Goal: Information Seeking & Learning: Learn about a topic

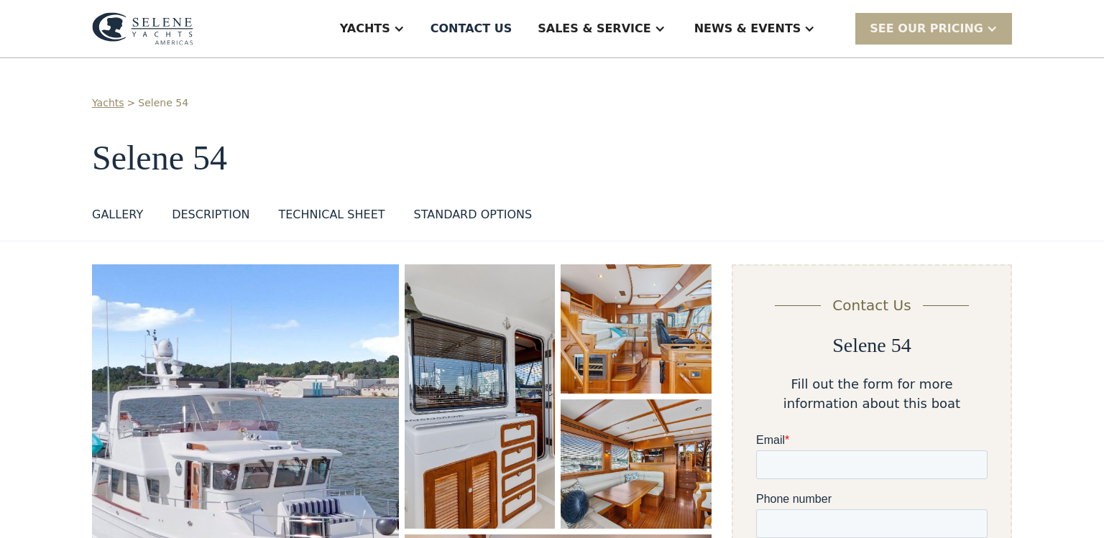
click at [603, 311] on img "open lightbox" at bounding box center [635, 328] width 151 height 129
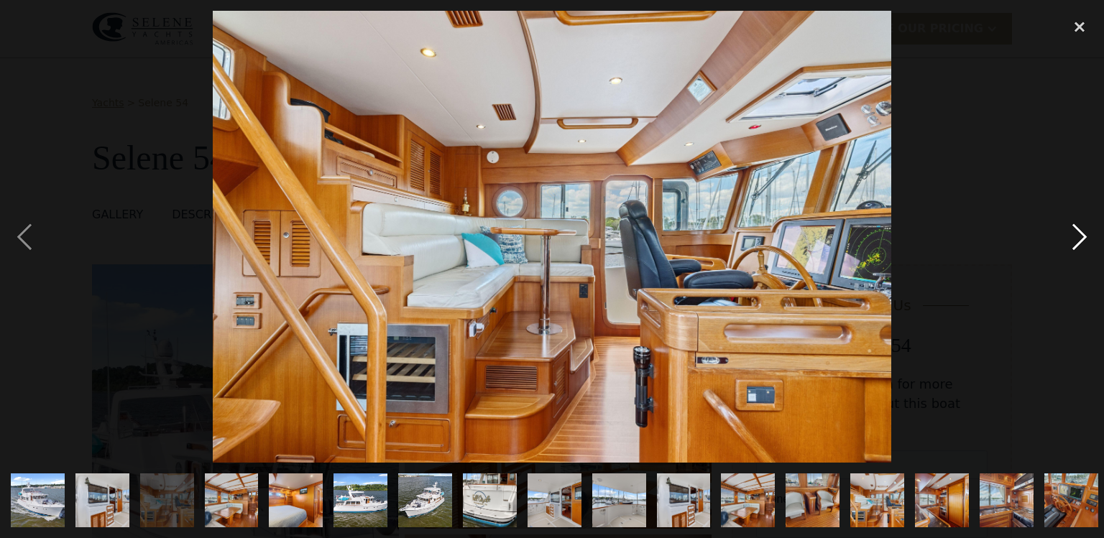
click at [1084, 231] on div "next image" at bounding box center [1079, 237] width 49 height 452
click at [1073, 231] on div "next image" at bounding box center [1079, 237] width 49 height 452
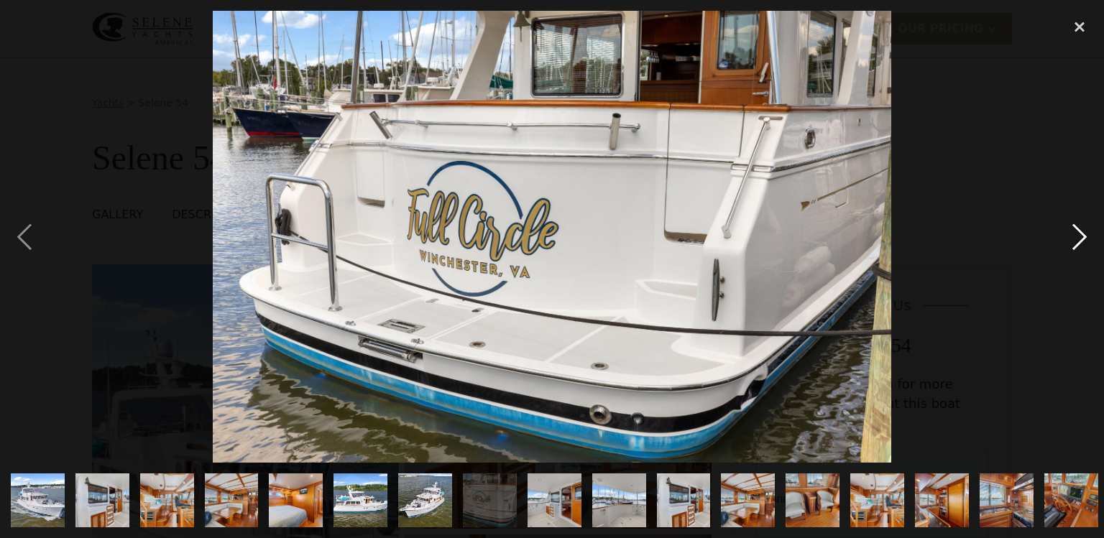
click at [1073, 242] on div "next image" at bounding box center [1079, 237] width 49 height 452
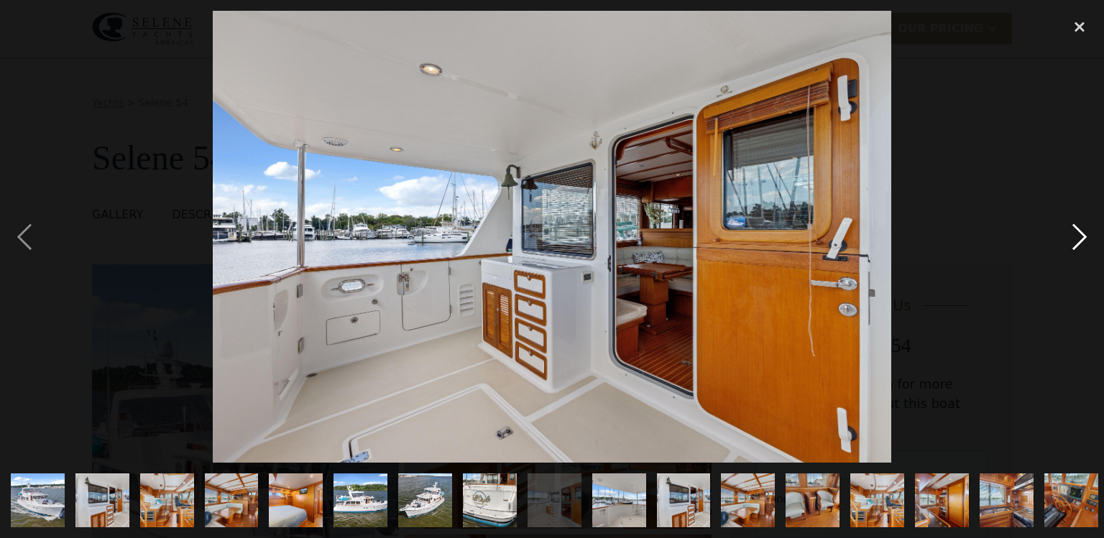
click at [1073, 242] on div "next image" at bounding box center [1079, 237] width 49 height 452
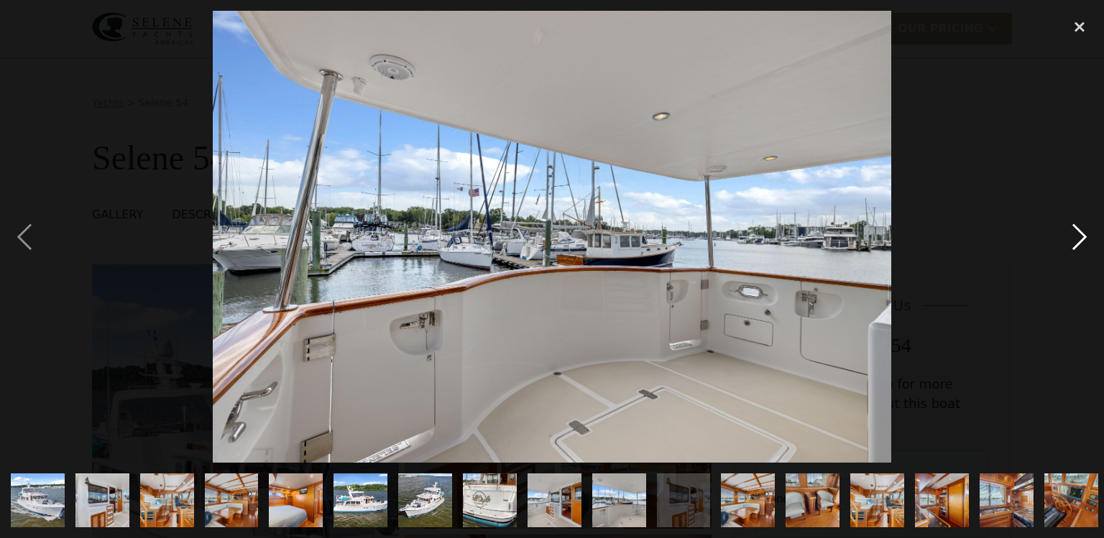
click at [1073, 242] on div "next image" at bounding box center [1079, 237] width 49 height 452
